Goal: Check status: Check status

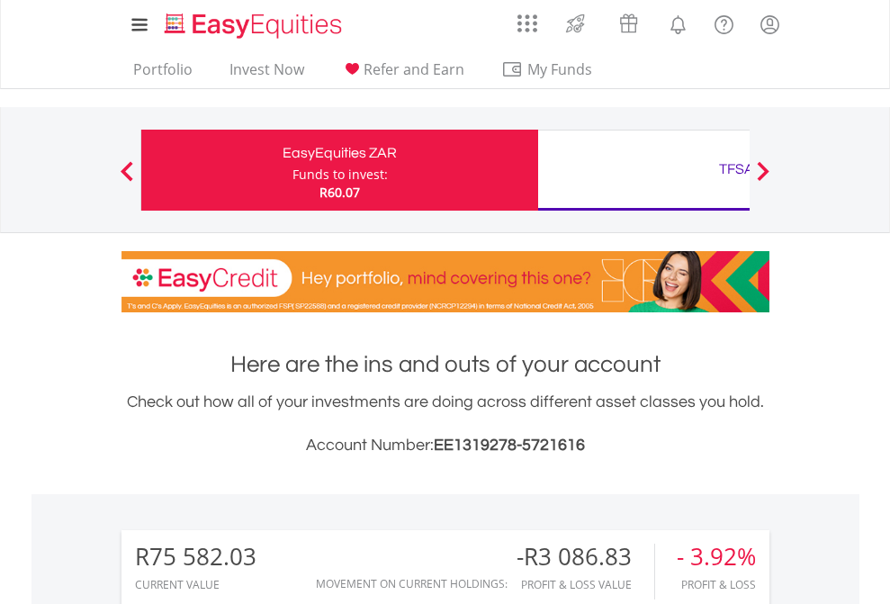
scroll to position [173, 283]
click at [292, 170] on div "Funds to invest:" at bounding box center [339, 175] width 95 height 18
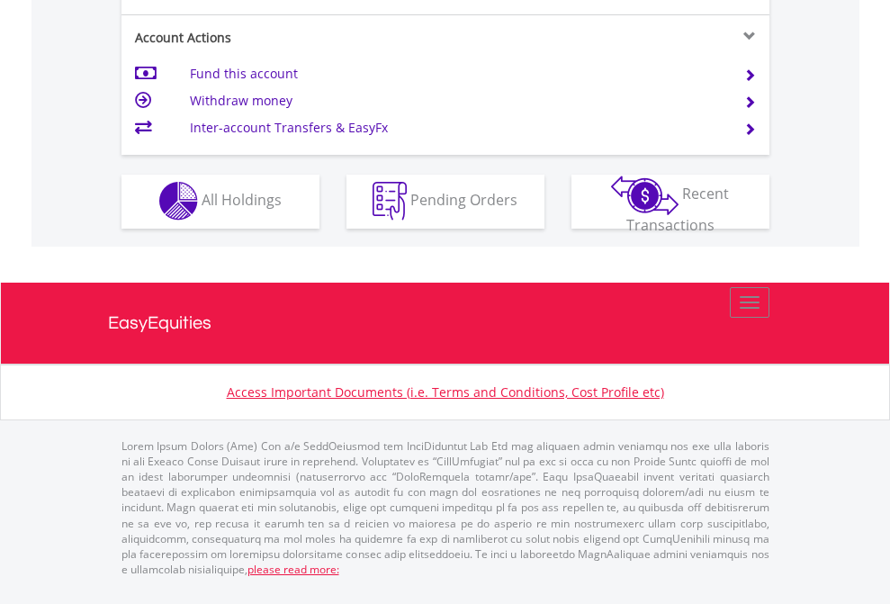
scroll to position [1682, 0]
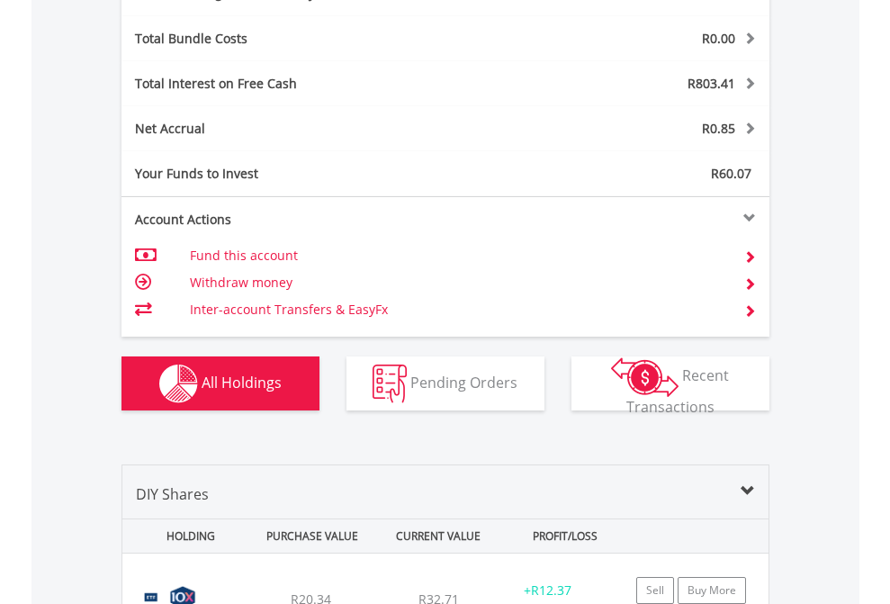
scroll to position [2145, 0]
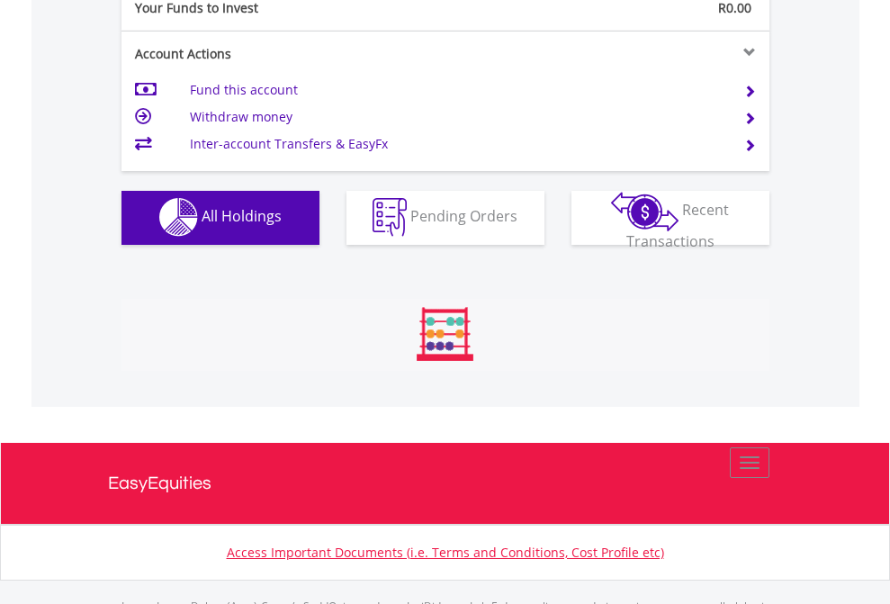
scroll to position [1781, 0]
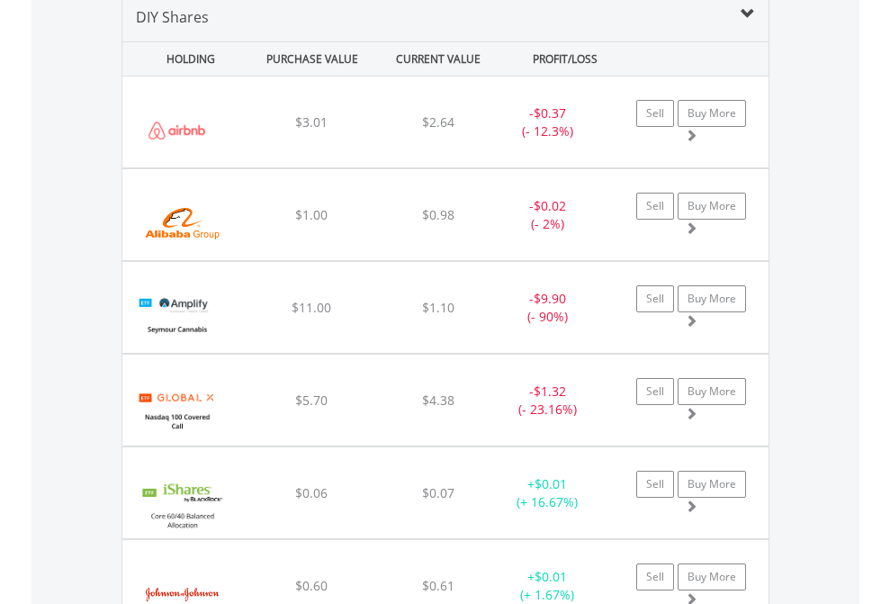
scroll to position [1739, 0]
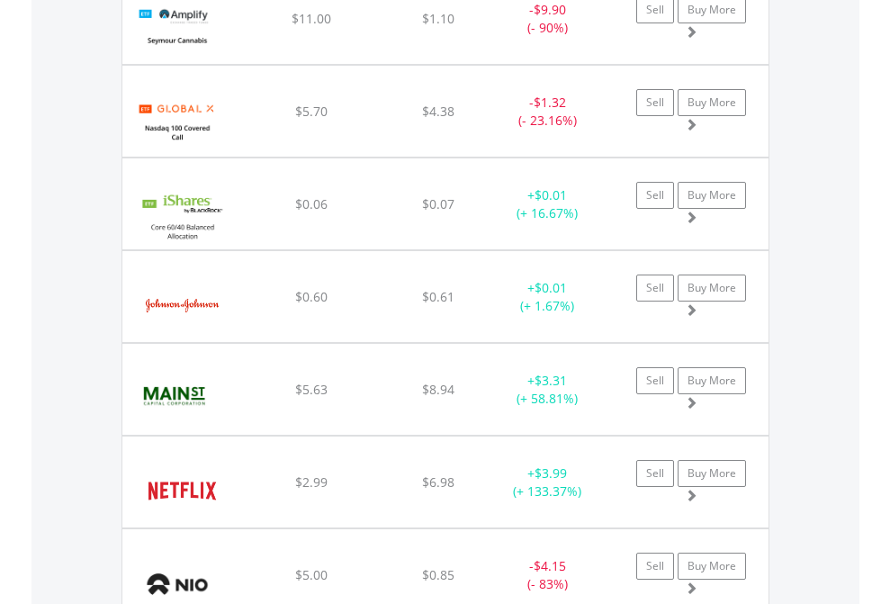
scroll to position [130, 0]
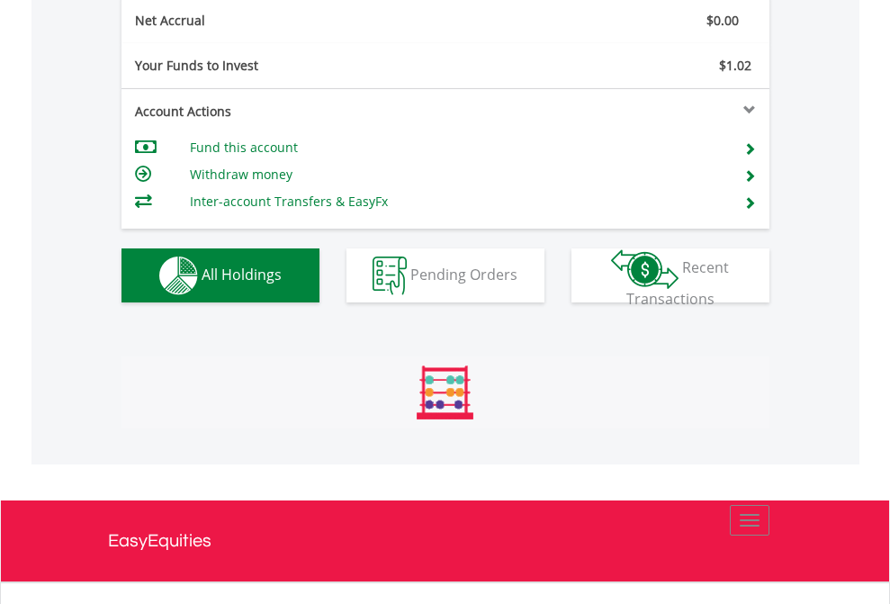
scroll to position [2037, 0]
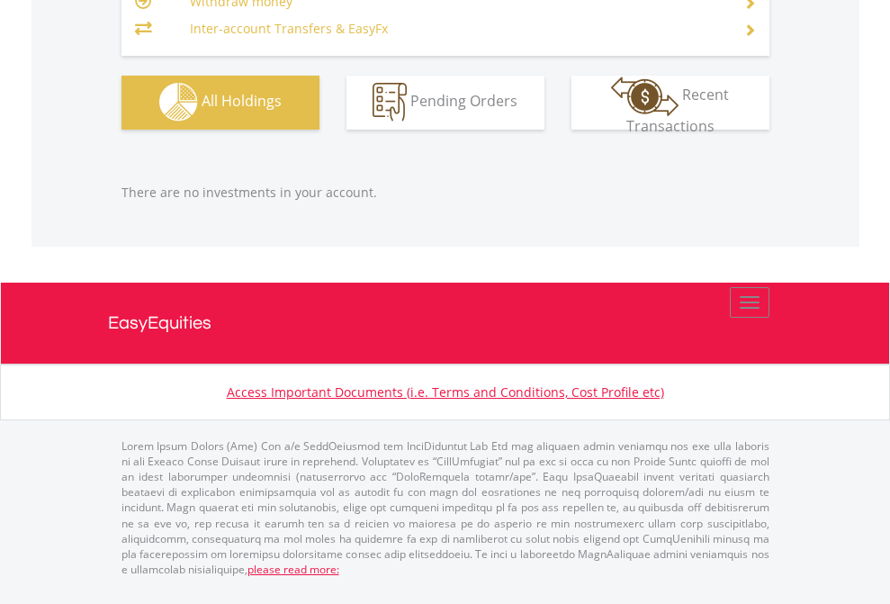
scroll to position [173, 283]
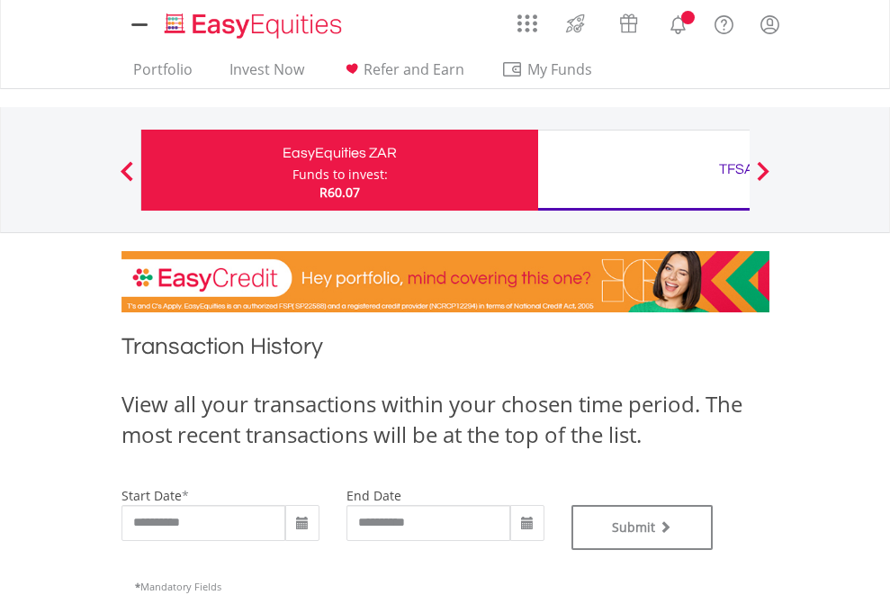
type input "**********"
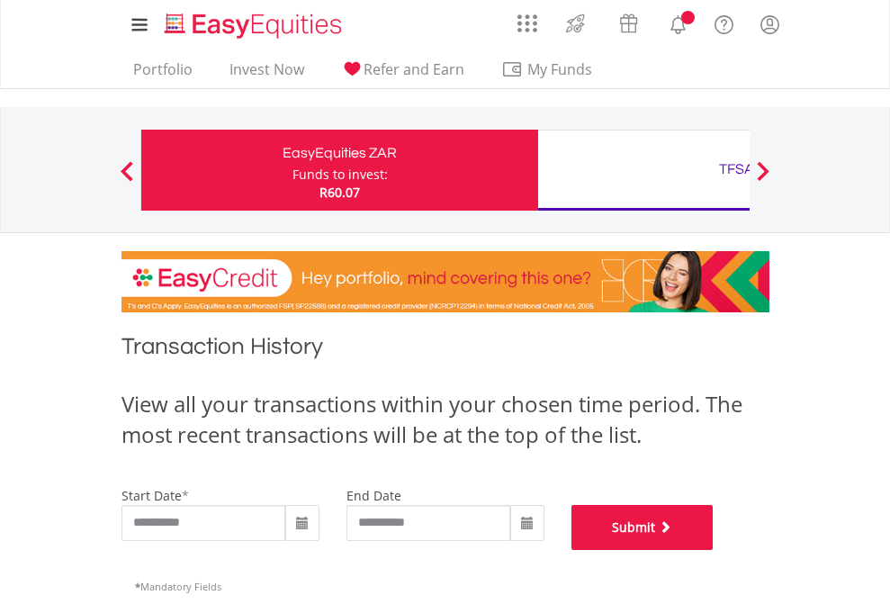
click at [713, 550] on button "Submit" at bounding box center [642, 527] width 142 height 45
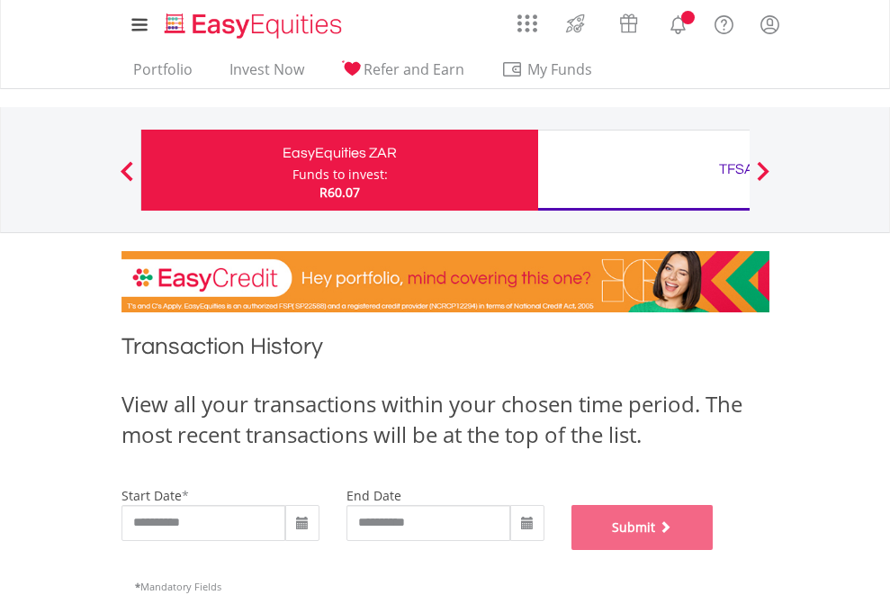
scroll to position [730, 0]
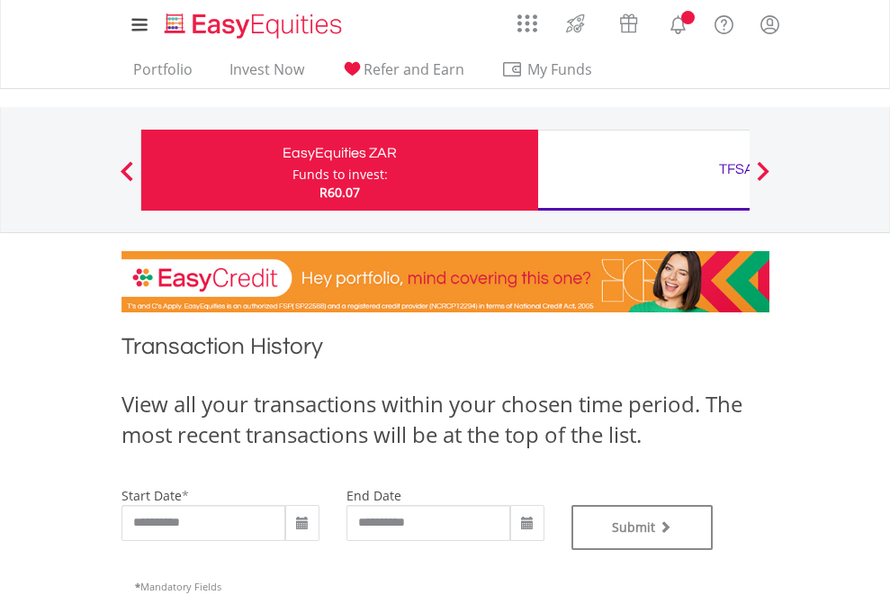
click at [643, 170] on div "TFSA" at bounding box center [736, 169] width 375 height 25
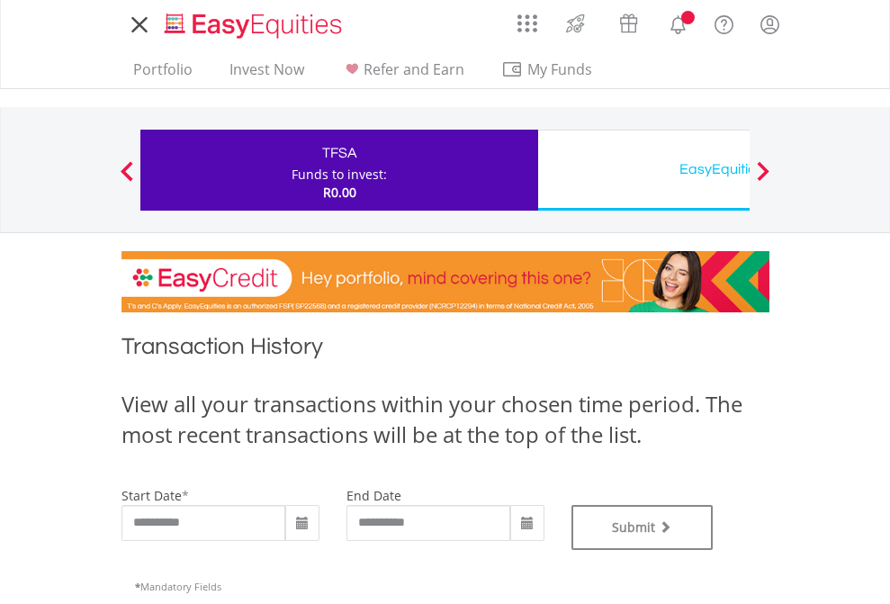
type input "**********"
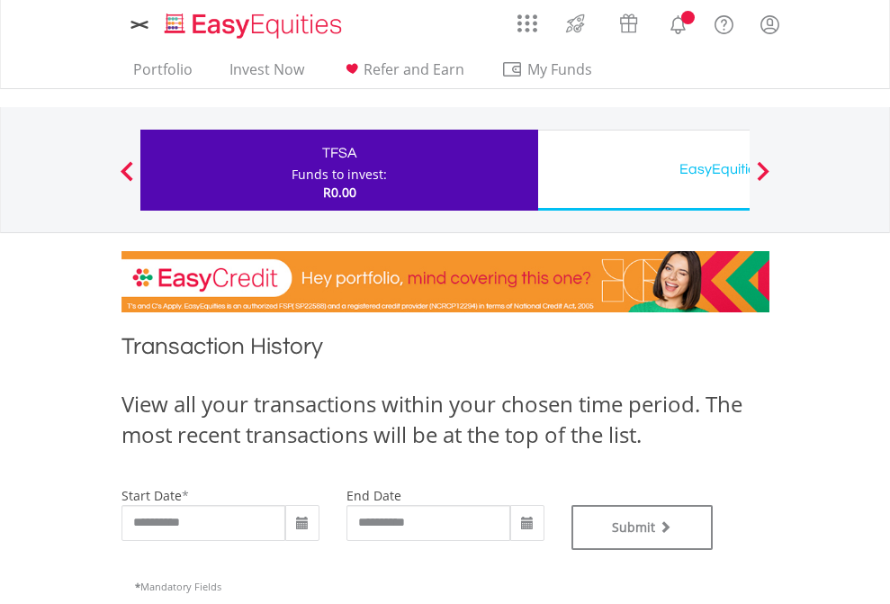
click at [643, 170] on div "EasyEquities USD" at bounding box center [736, 169] width 375 height 25
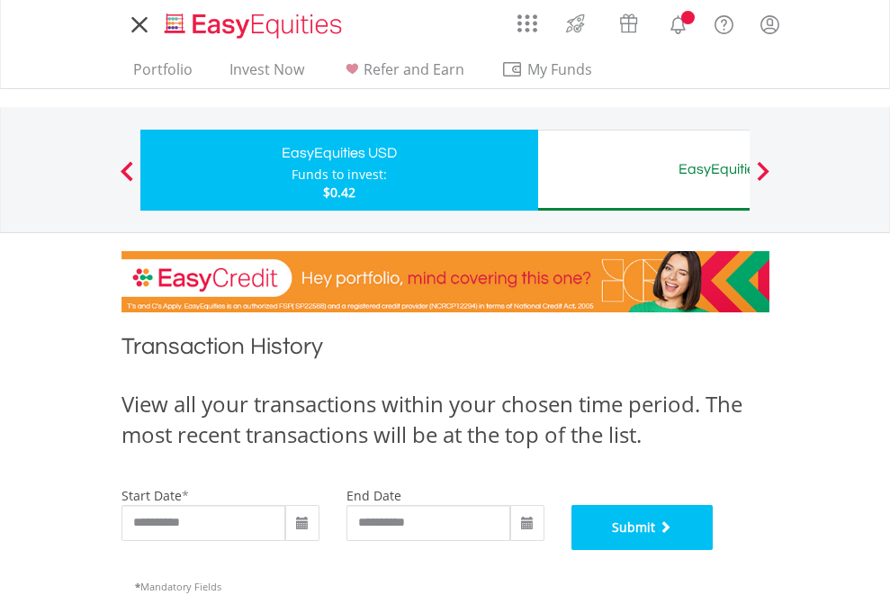
click at [713, 550] on button "Submit" at bounding box center [642, 527] width 142 height 45
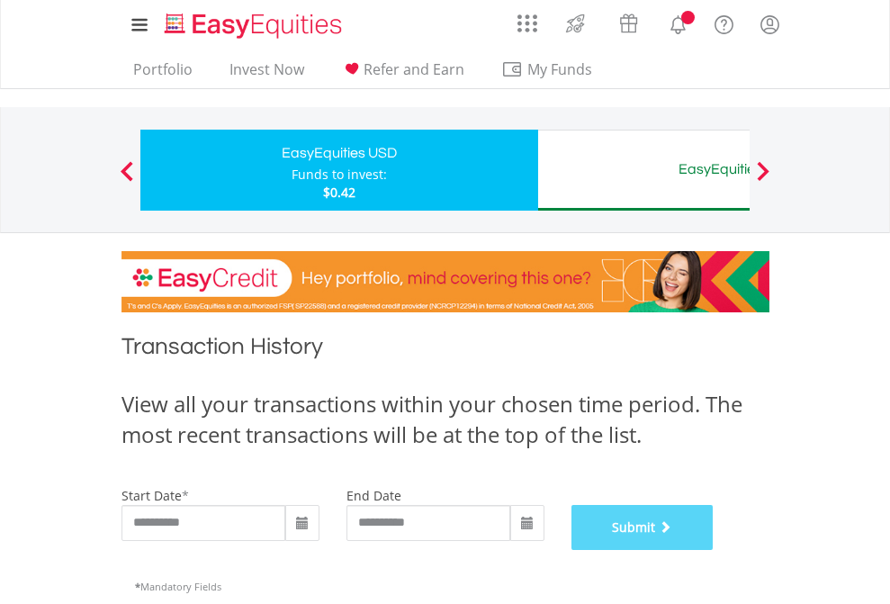
scroll to position [730, 0]
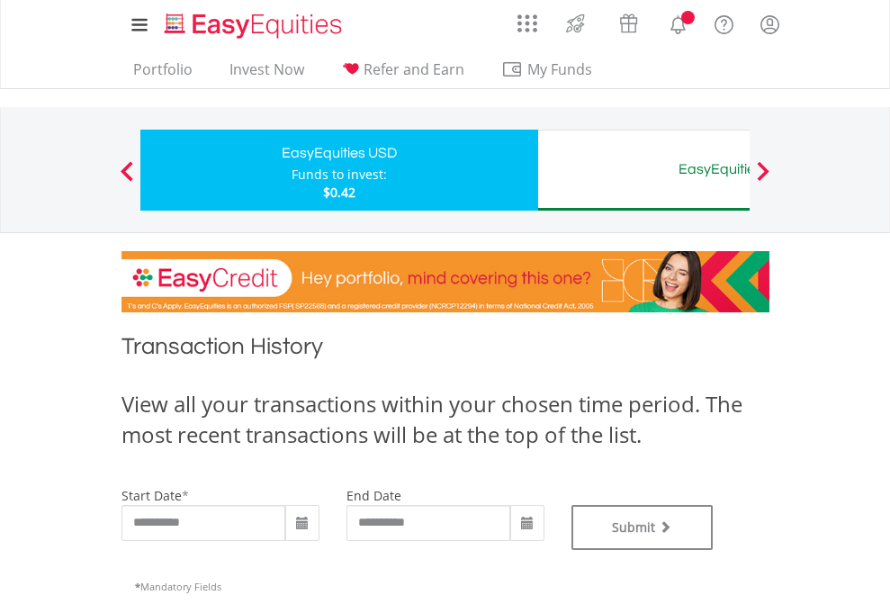
click at [643, 170] on div "EasyEquities AUD" at bounding box center [736, 169] width 375 height 25
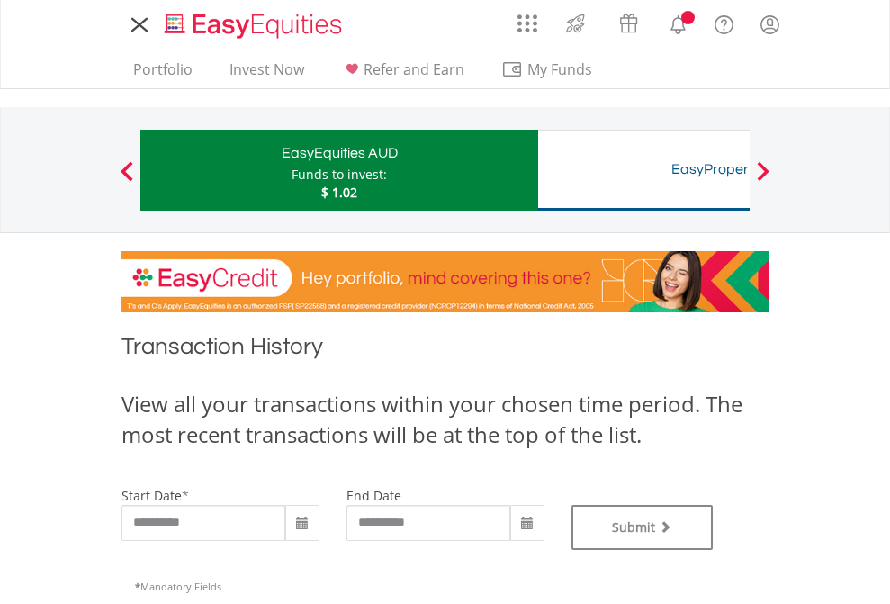
type input "**********"
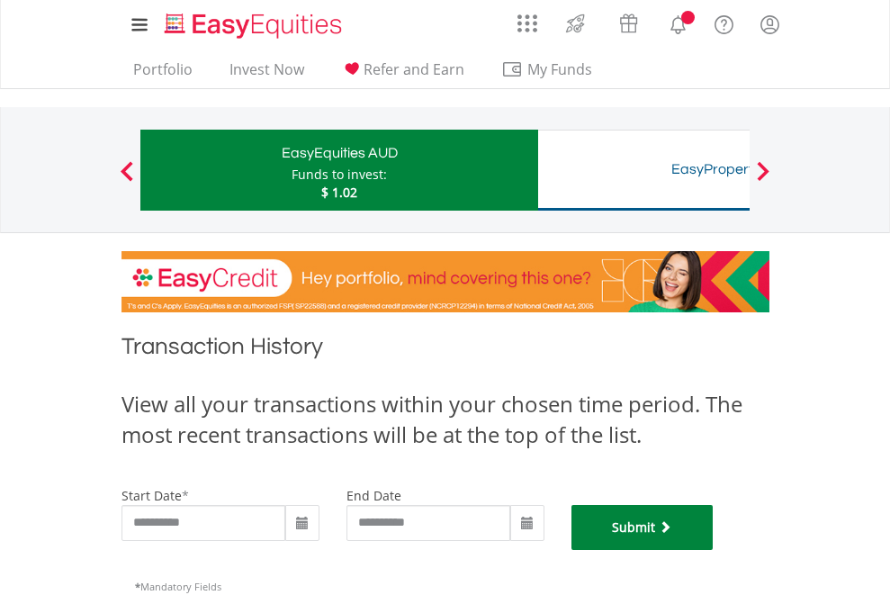
click at [713, 550] on button "Submit" at bounding box center [642, 527] width 142 height 45
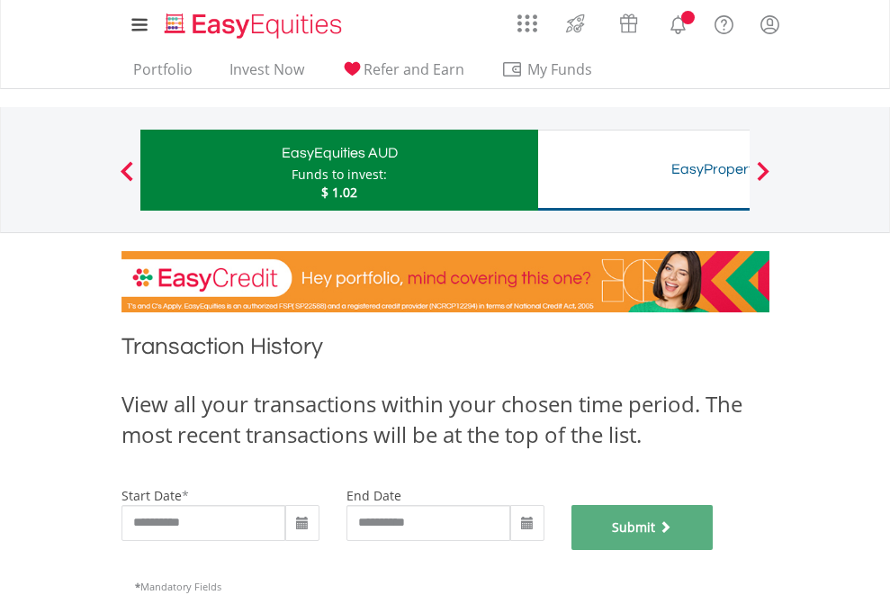
scroll to position [730, 0]
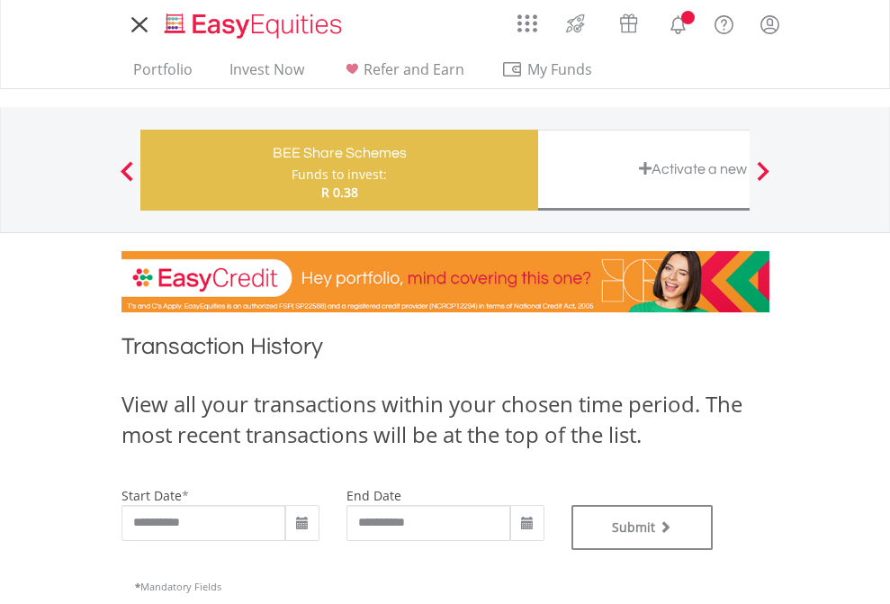
type input "**********"
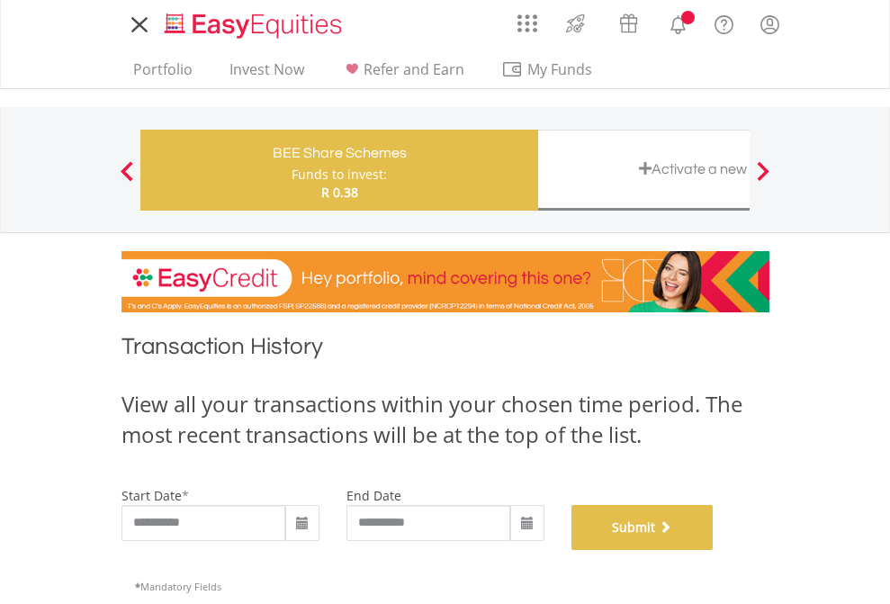
click at [713, 550] on button "Submit" at bounding box center [642, 527] width 142 height 45
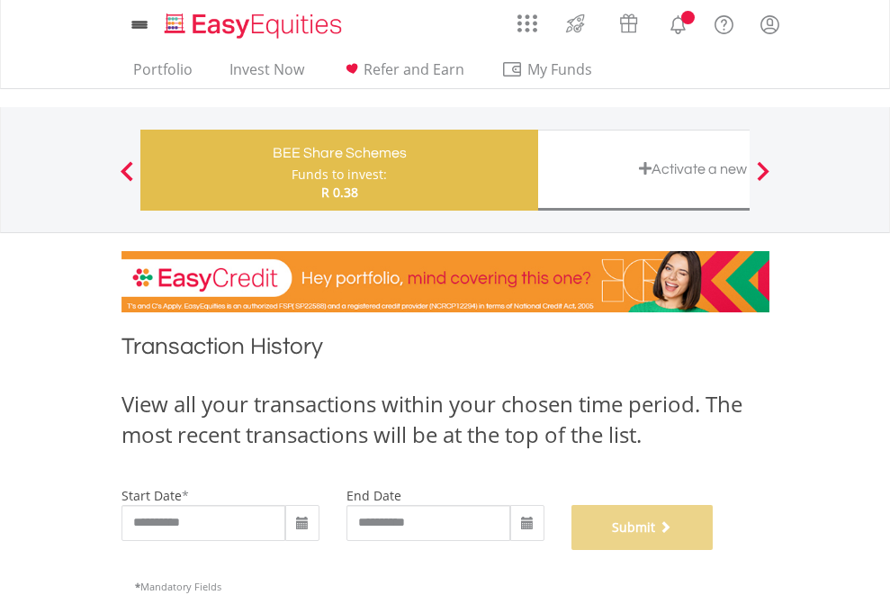
scroll to position [730, 0]
